Goal: Task Accomplishment & Management: Manage account settings

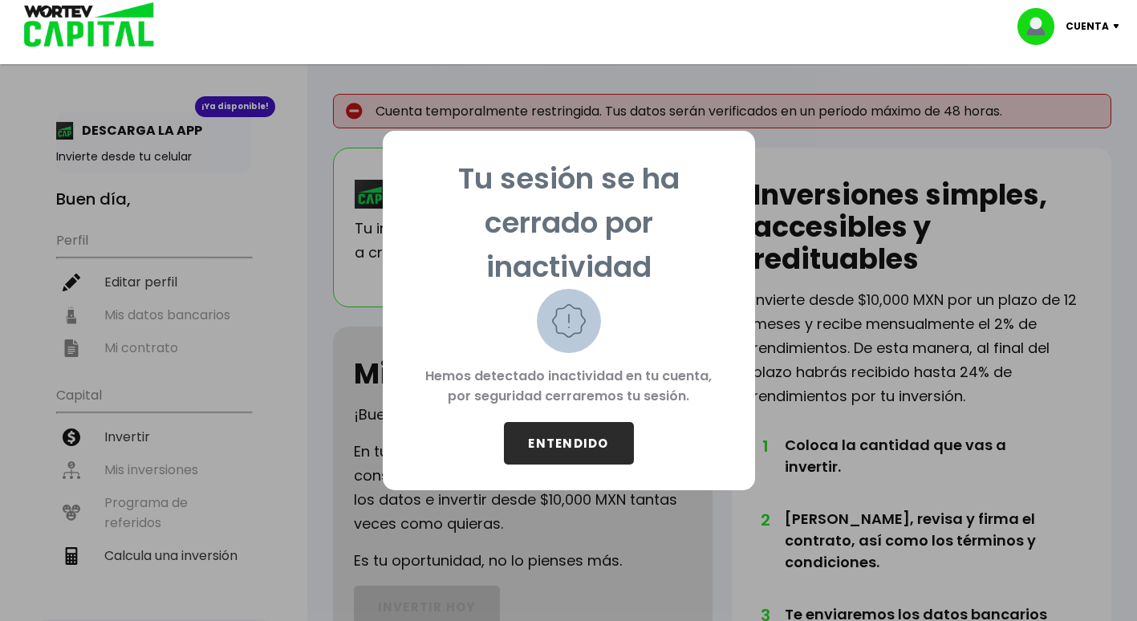
click at [566, 436] on button "ENTENDIDO" at bounding box center [569, 443] width 130 height 43
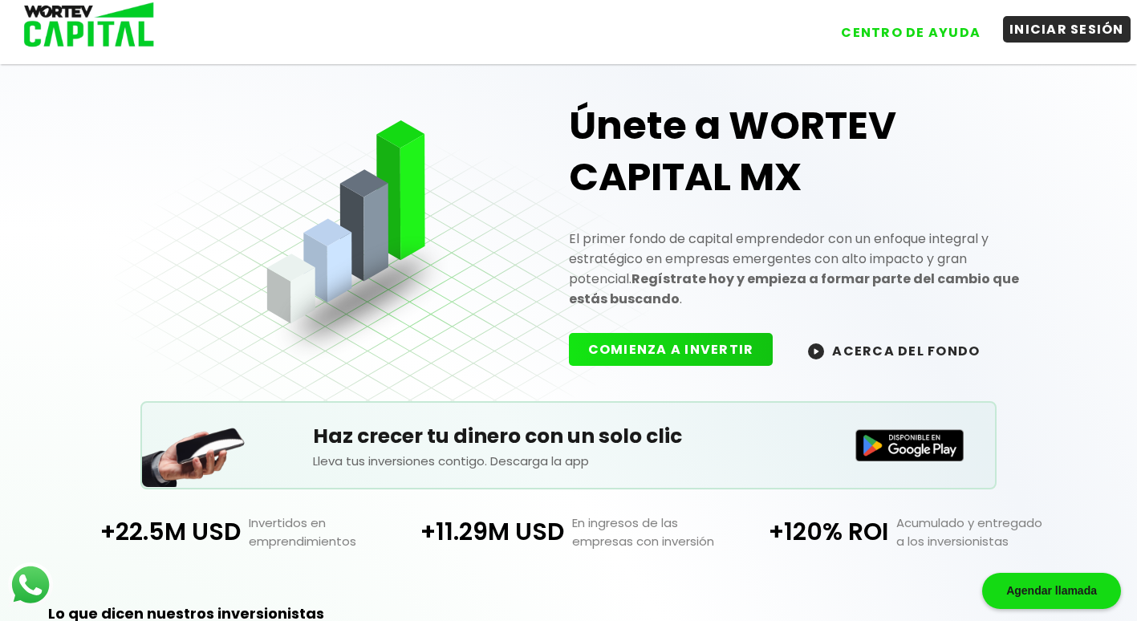
click at [1053, 29] on button "INICIAR SESIÓN" at bounding box center [1067, 29] width 128 height 26
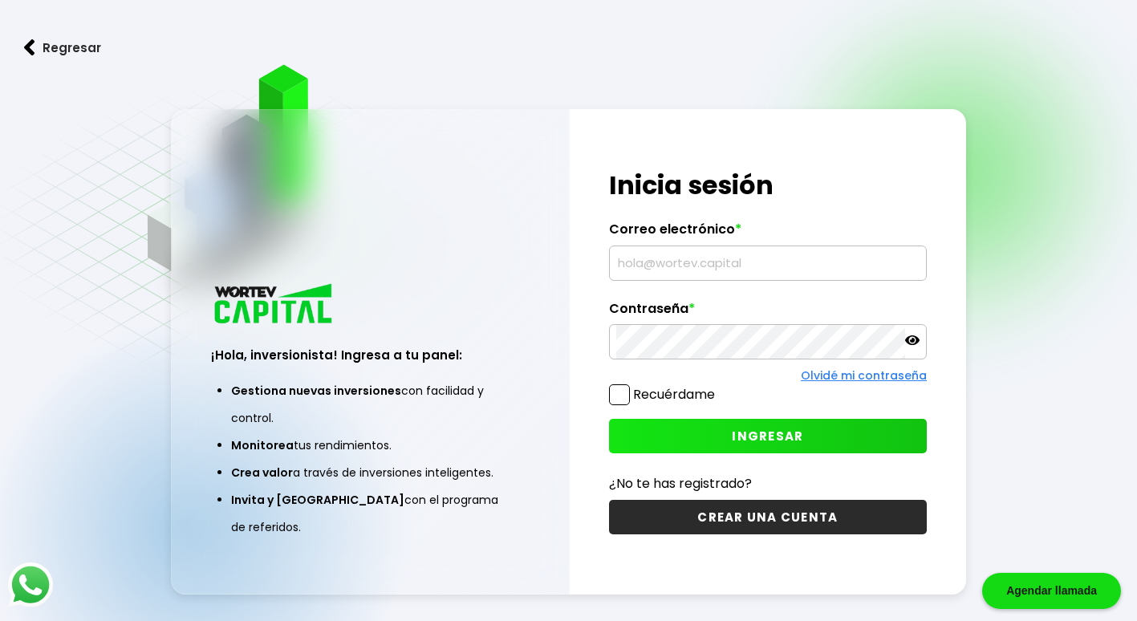
type input "[EMAIL_ADDRESS][DOMAIN_NAME]"
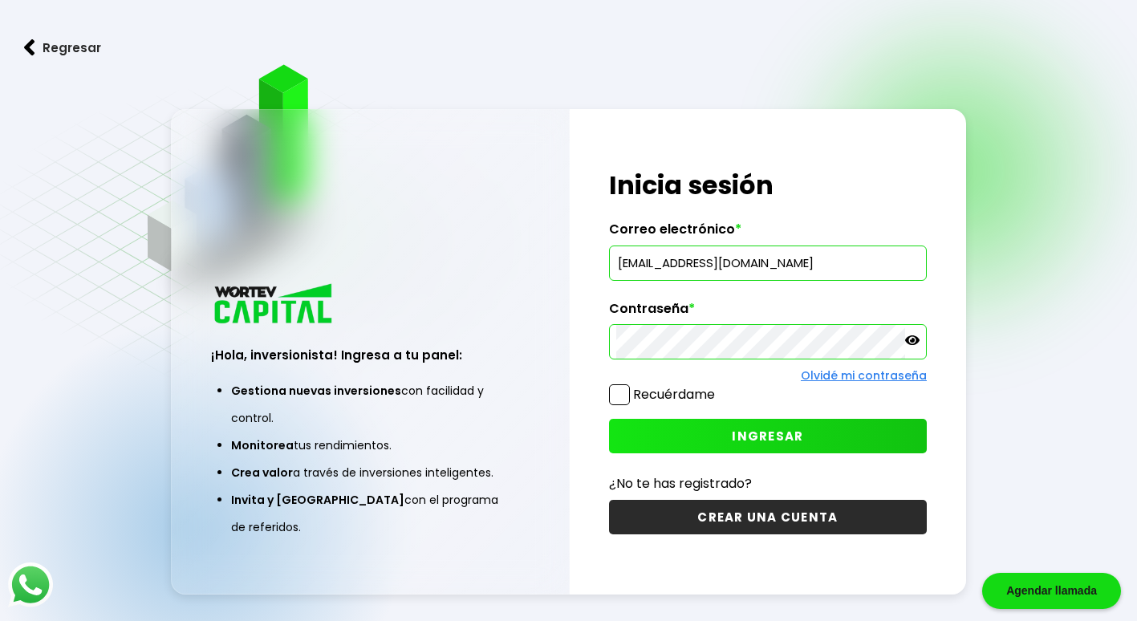
click at [619, 393] on span at bounding box center [619, 394] width 21 height 21
click at [718, 387] on input "Recuérdame" at bounding box center [718, 387] width 0 height 0
click at [766, 439] on span "INGRESAR" at bounding box center [767, 436] width 71 height 17
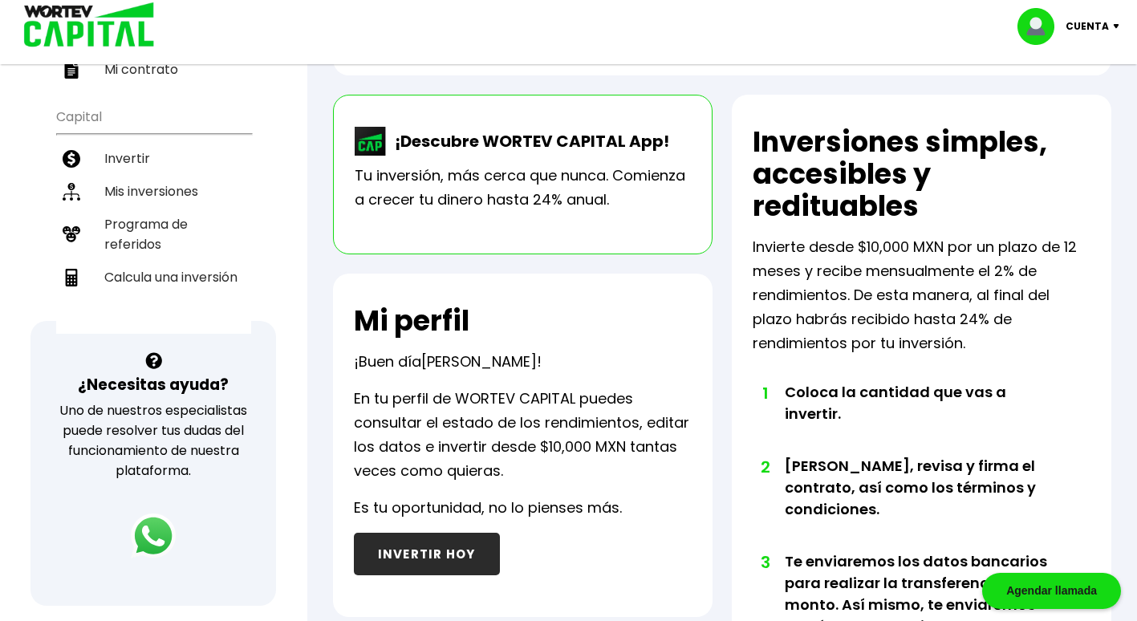
scroll to position [321, 0]
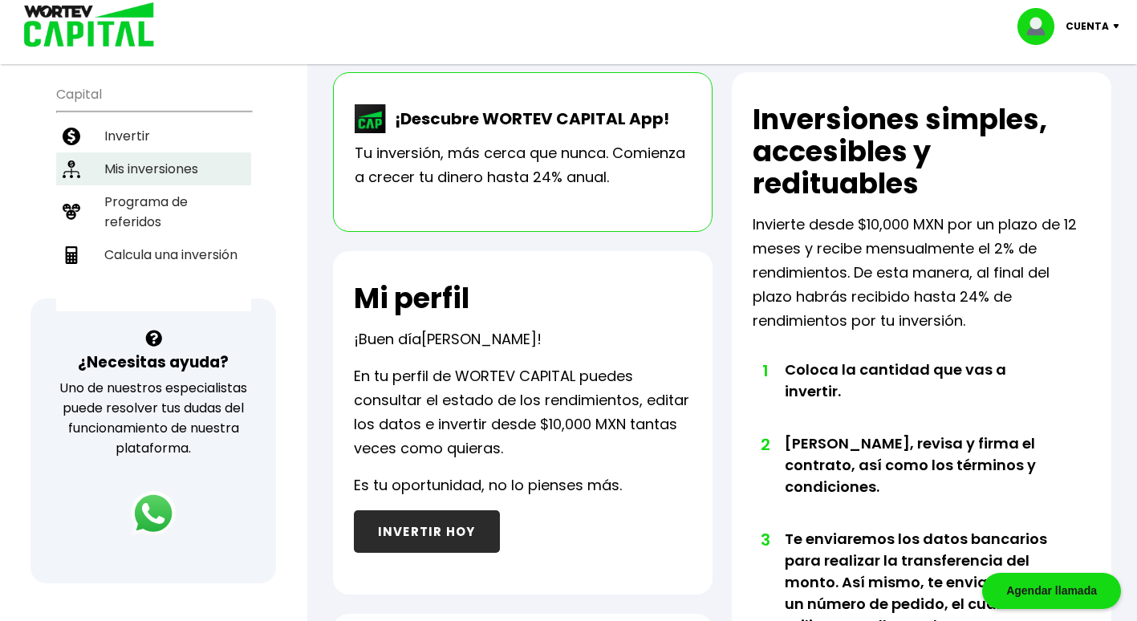
click at [173, 170] on li "Mis inversiones" at bounding box center [153, 169] width 195 height 33
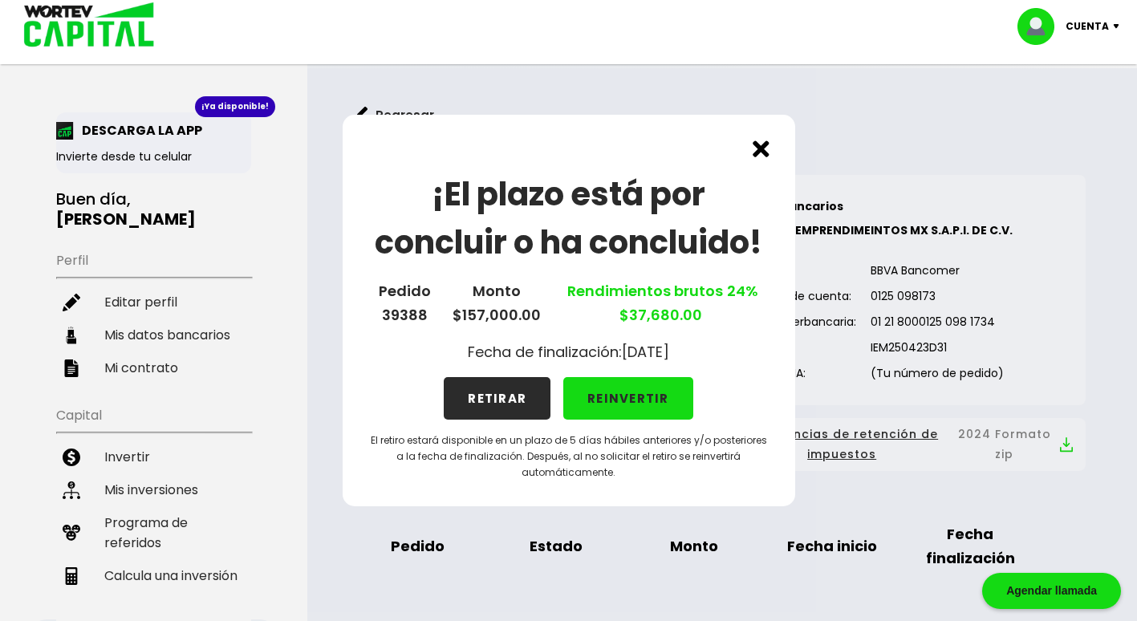
click at [492, 401] on button "RETIRAR" at bounding box center [497, 398] width 107 height 43
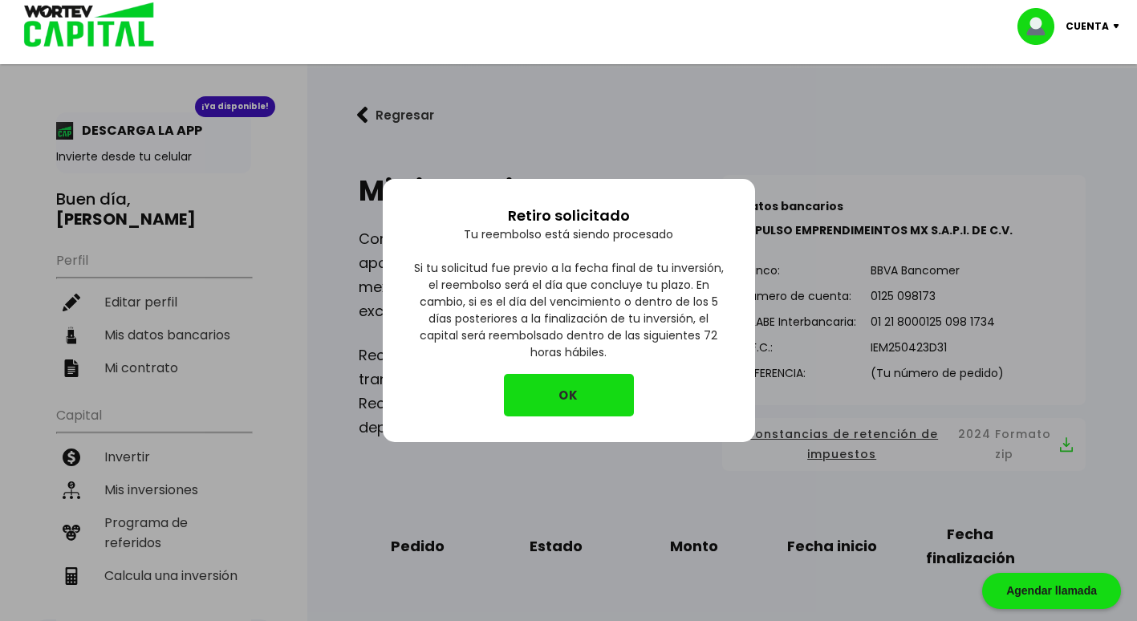
click at [570, 392] on button "OK" at bounding box center [569, 395] width 130 height 43
